Goal: Task Accomplishment & Management: Manage account settings

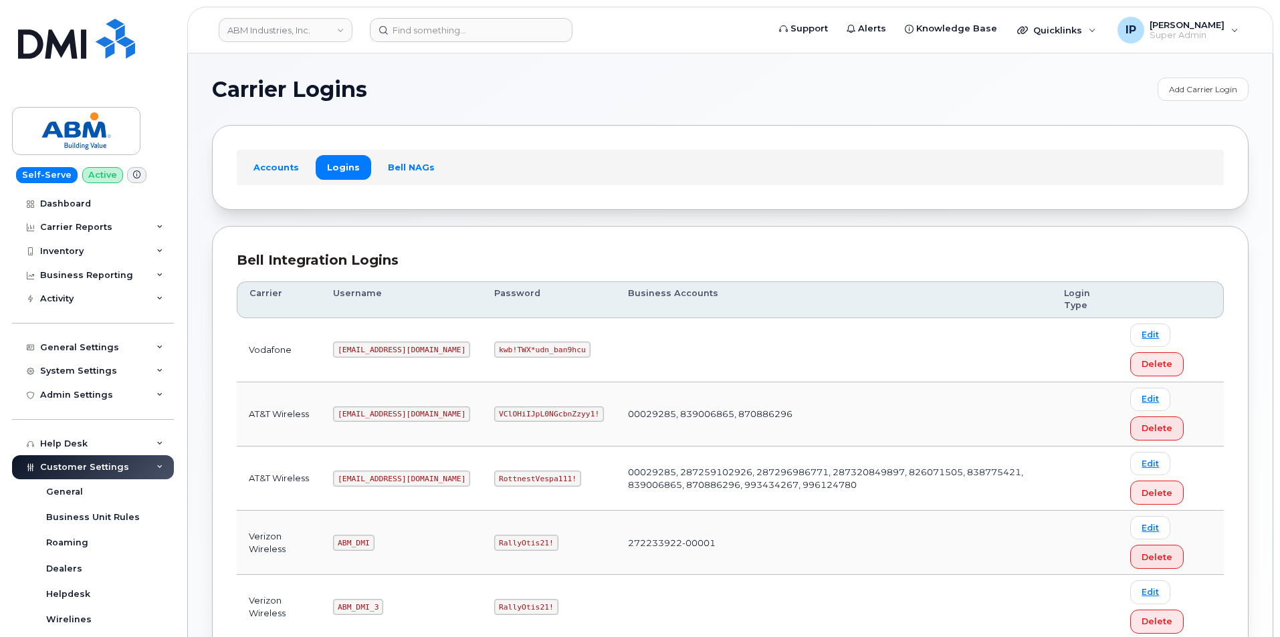
scroll to position [201, 0]
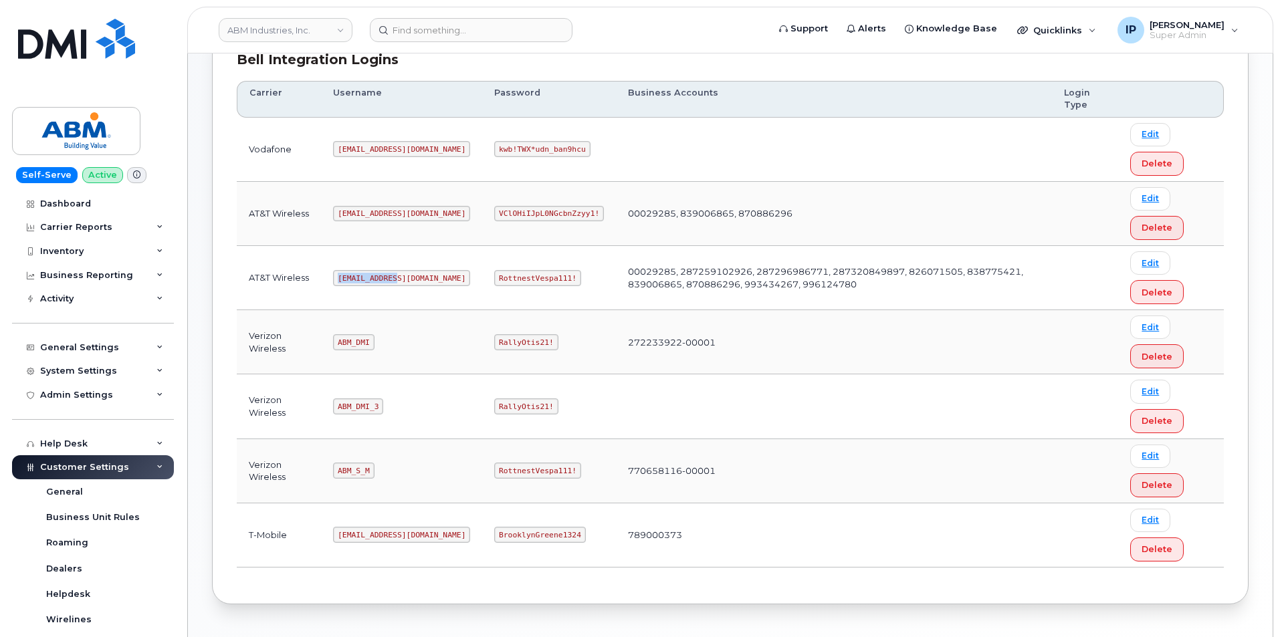
drag, startPoint x: 397, startPoint y: 278, endPoint x: 358, endPoint y: 284, distance: 39.2
click at [335, 276] on code "[EMAIL_ADDRESS][DOMAIN_NAME]" at bounding box center [401, 278] width 137 height 16
copy code "[EMAIL_ADDRESS][DOMAIN_NAME]"
drag, startPoint x: 522, startPoint y: 278, endPoint x: 435, endPoint y: 278, distance: 86.9
click at [482, 278] on td "RottnestVespa111!" at bounding box center [549, 278] width 134 height 64
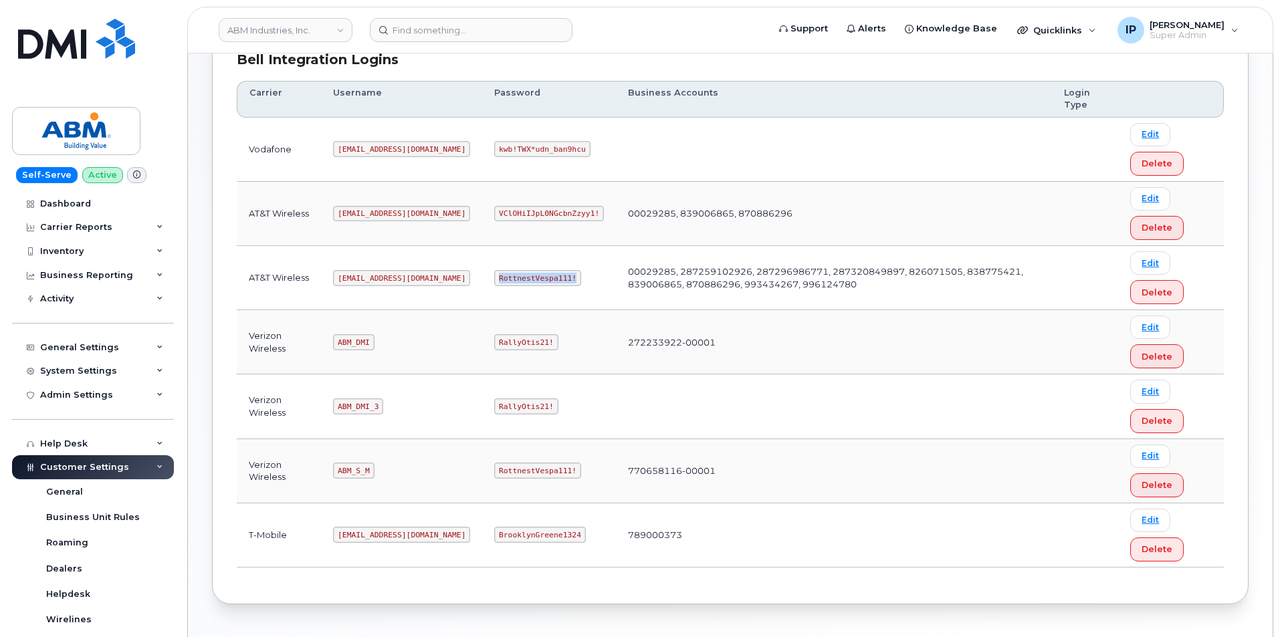
copy code "RottnestVespa111!"
drag, startPoint x: 757, startPoint y: 286, endPoint x: 559, endPoint y: 261, distance: 199.6
click at [556, 310] on tr "AT&T Wireless [EMAIL_ADDRESS][DOMAIN_NAME] RottnestVespa111! 00029285, 28725910…" at bounding box center [730, 342] width 987 height 64
copy tr "00029285, 287259102926, 287296986771, 287320849897, 826071505, 838775421, 83900…"
click at [522, 280] on code "RottnestVespa111!" at bounding box center [537, 278] width 87 height 16
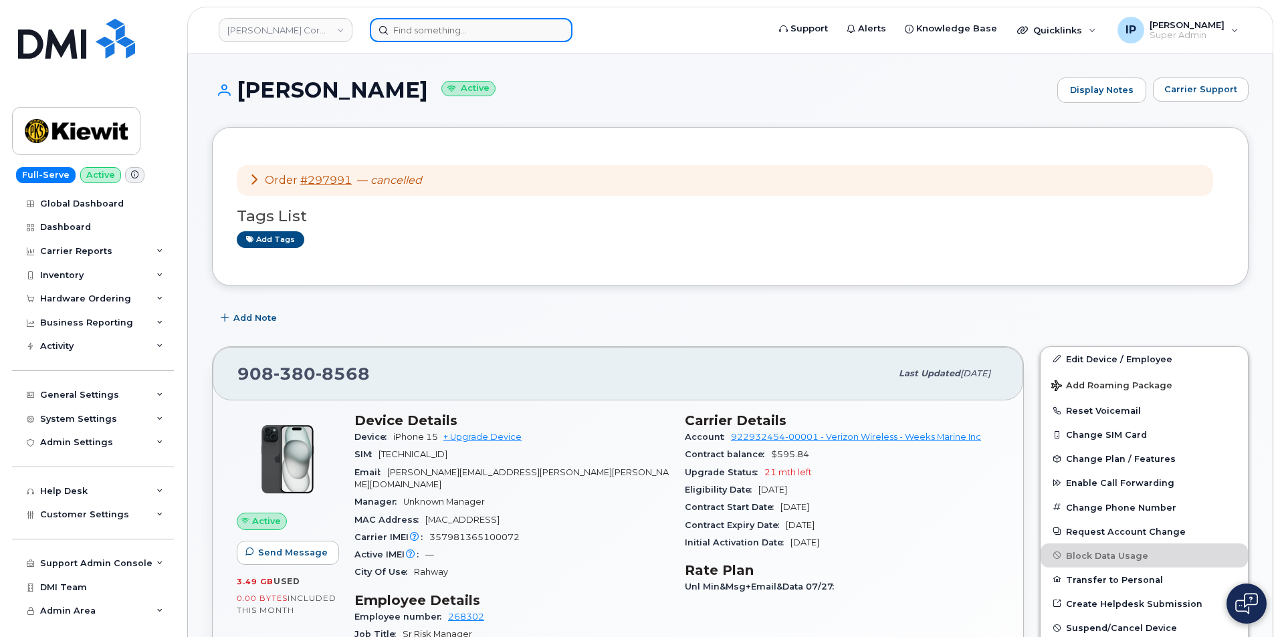
click at [474, 29] on input at bounding box center [471, 30] width 203 height 24
paste input "[PERSON_NAME]"
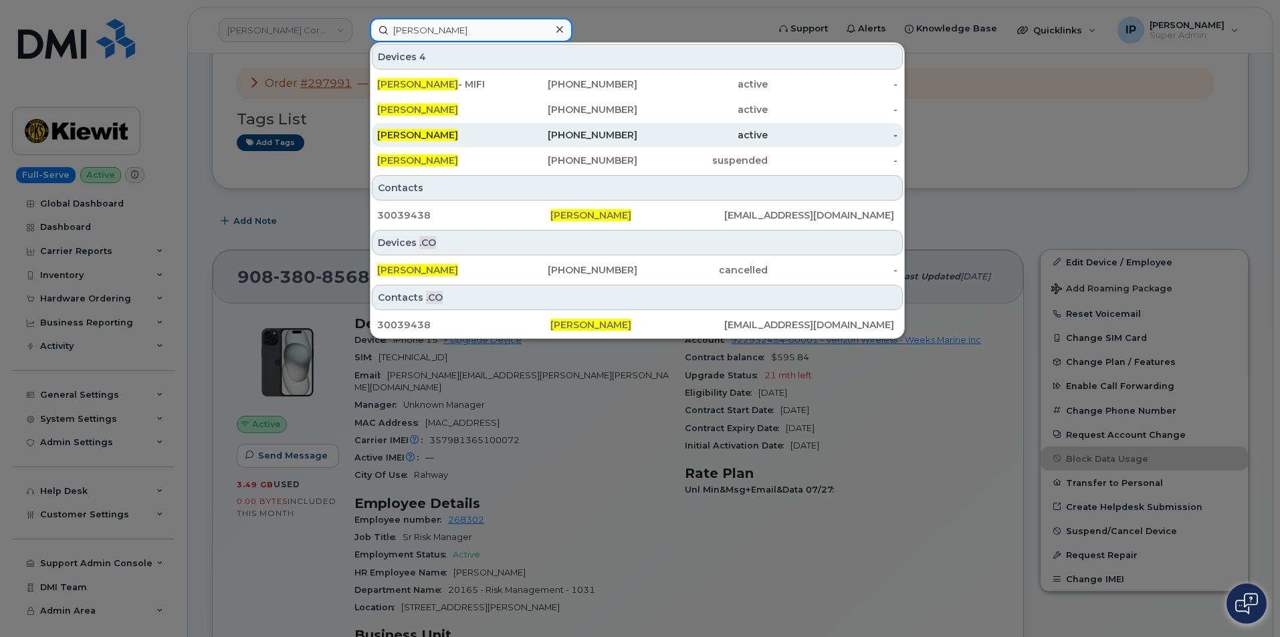
scroll to position [134, 0]
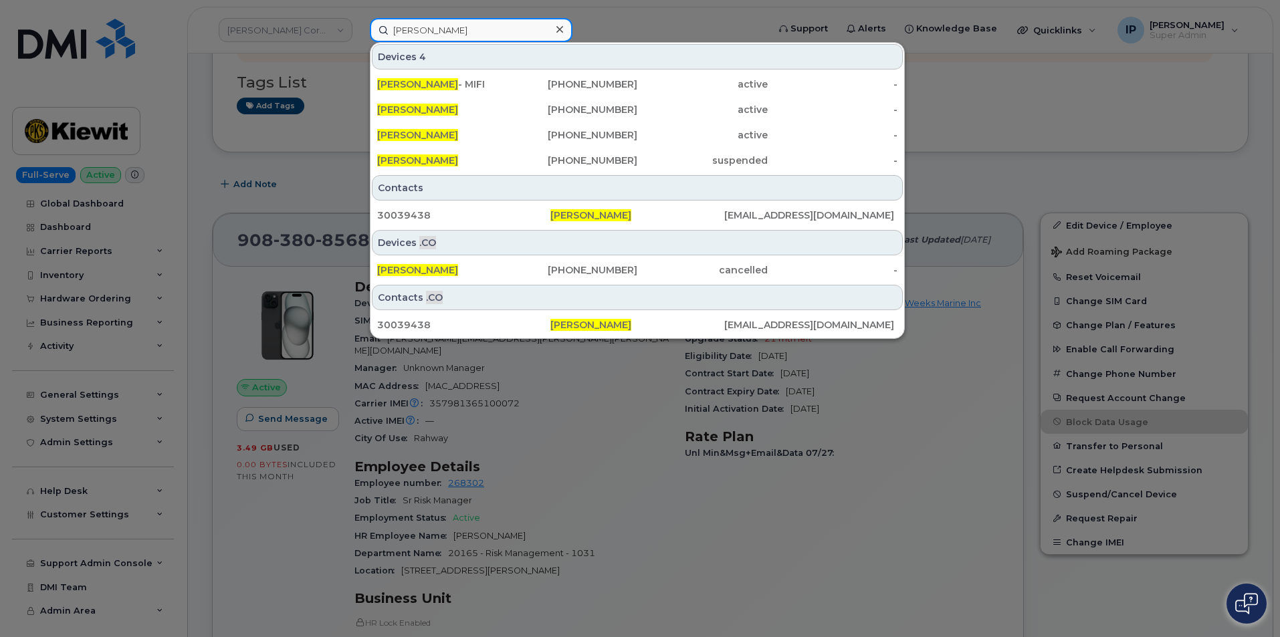
drag, startPoint x: 513, startPoint y: 23, endPoint x: 272, endPoint y: 30, distance: 240.8
click at [359, 30] on div "Carl Simpson Devices 4 CARL SIMPSON - MIFI 347-429-2195 active - Carl Simpson 2…" at bounding box center [564, 30] width 411 height 24
paste input ".SimpsonJr@abm.com"
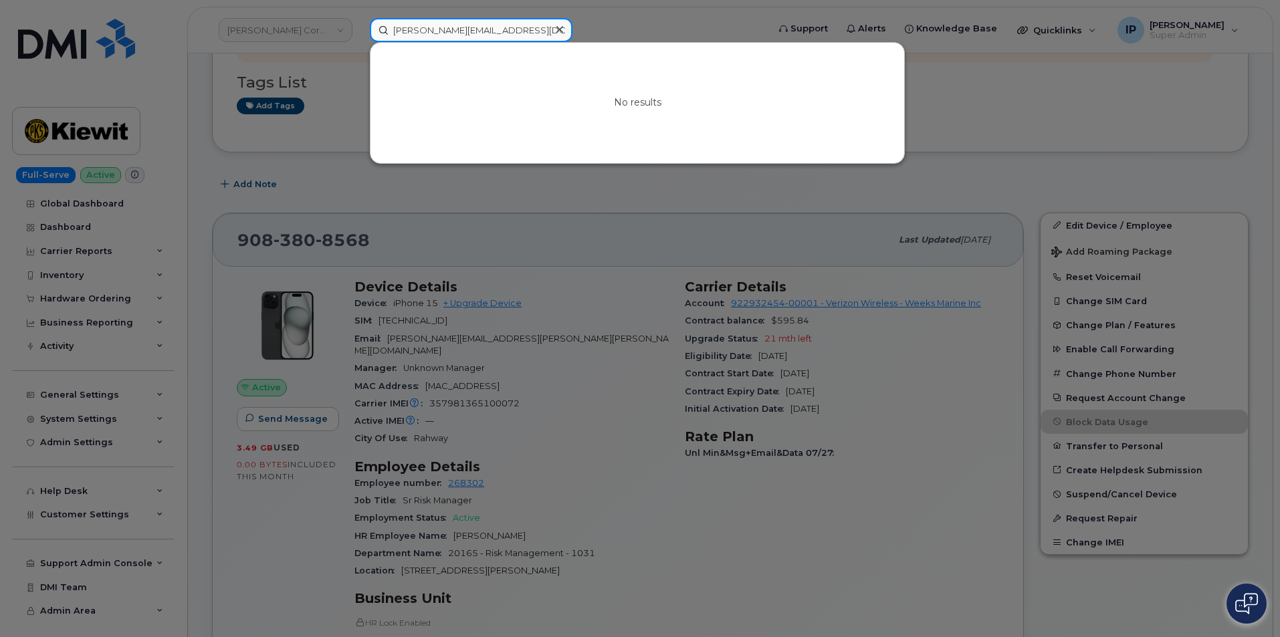
drag, startPoint x: 529, startPoint y: 29, endPoint x: 203, endPoint y: 75, distance: 328.8
click at [359, 42] on div "Carl.SimpsonJr@abm.com No results" at bounding box center [564, 30] width 411 height 24
paste input "9083808568"
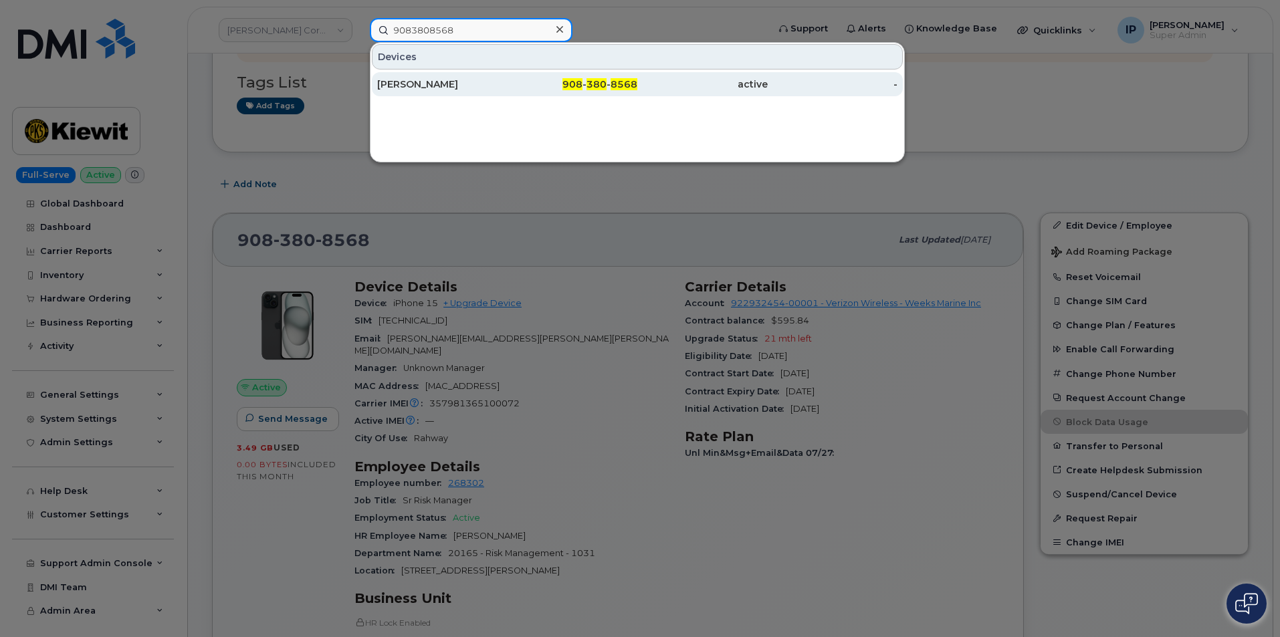
type input "9083808568"
click at [555, 83] on div "908 - 380 - 8568" at bounding box center [573, 84] width 130 height 13
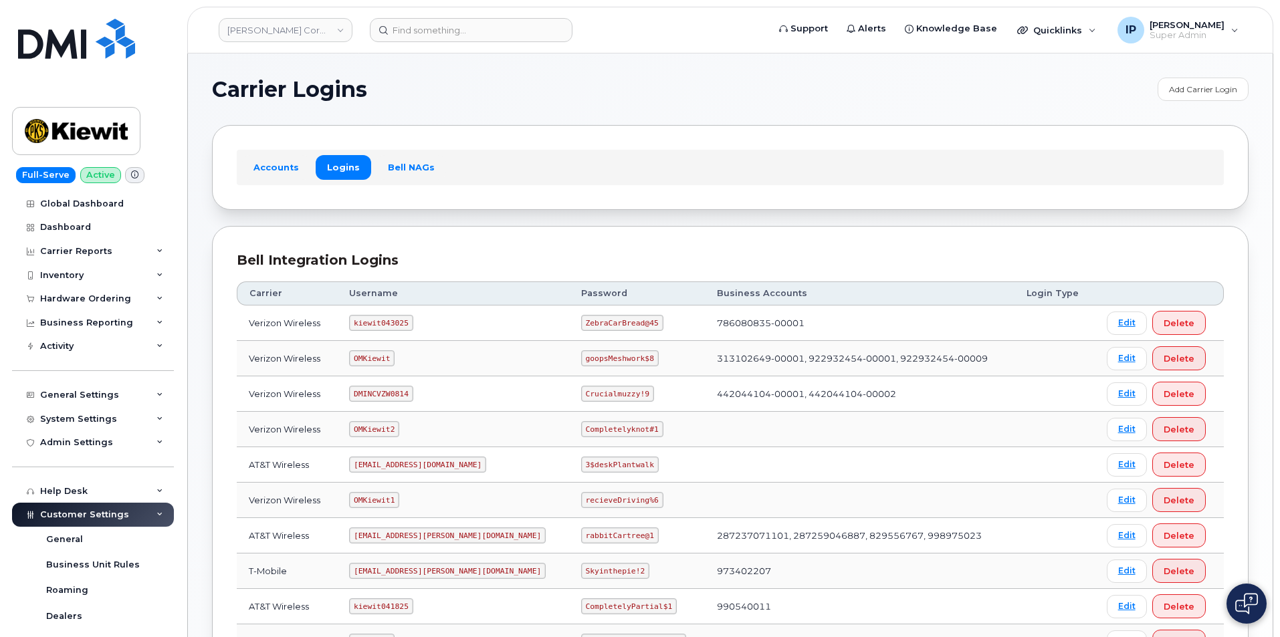
scroll to position [134, 0]
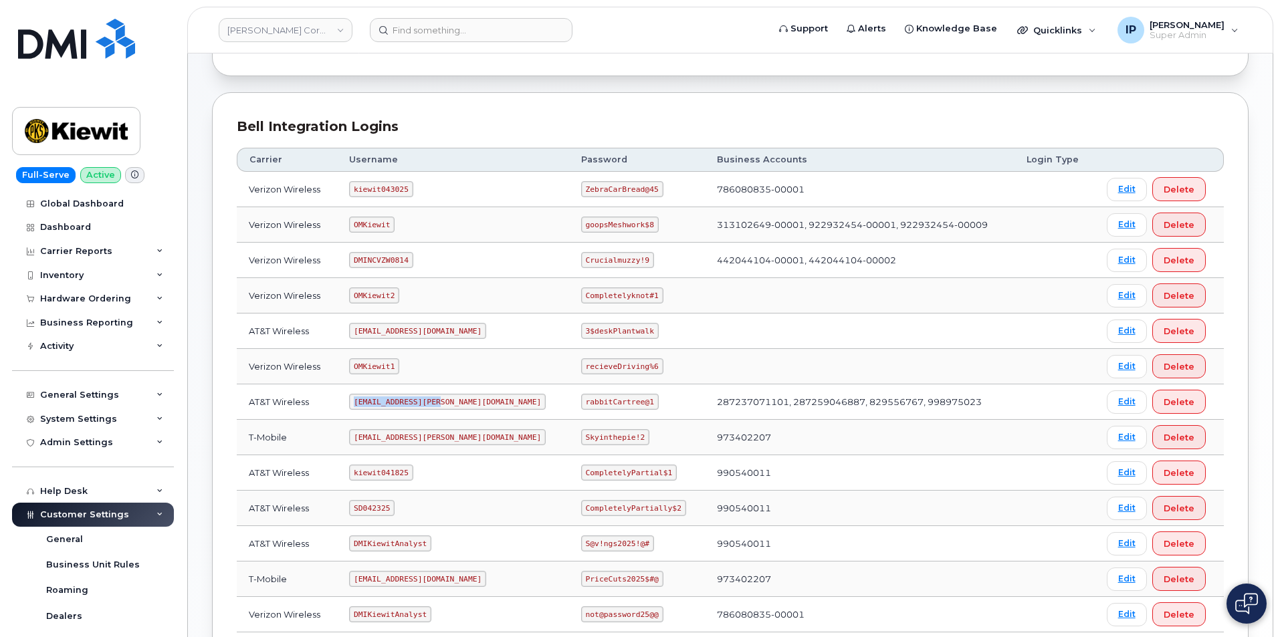
click at [420, 397] on code "ms-kiewit@dminc.com" at bounding box center [447, 402] width 197 height 16
drag, startPoint x: 606, startPoint y: 403, endPoint x: 539, endPoint y: 403, distance: 66.9
click at [581, 403] on code "rabbitCartree@1" at bounding box center [620, 402] width 78 height 16
copy code "rabbitCartree@1"
drag, startPoint x: 399, startPoint y: 223, endPoint x: 348, endPoint y: 228, distance: 51.7
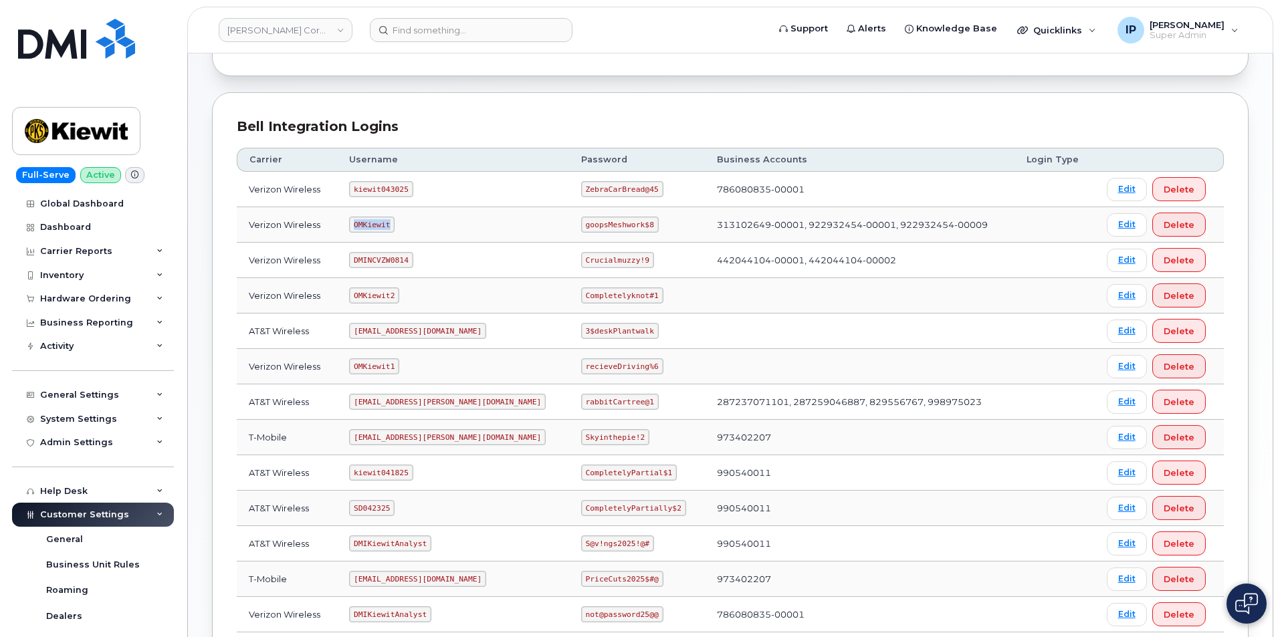
click at [348, 228] on td "OMKiewit" at bounding box center [453, 224] width 232 height 35
copy code "OMKiewit"
drag, startPoint x: 608, startPoint y: 221, endPoint x: 536, endPoint y: 227, distance: 71.8
click at [569, 227] on td "goopsMeshwork$8" at bounding box center [637, 224] width 136 height 35
copy code "goopsMeshwork$8"
